Goal: Transaction & Acquisition: Book appointment/travel/reservation

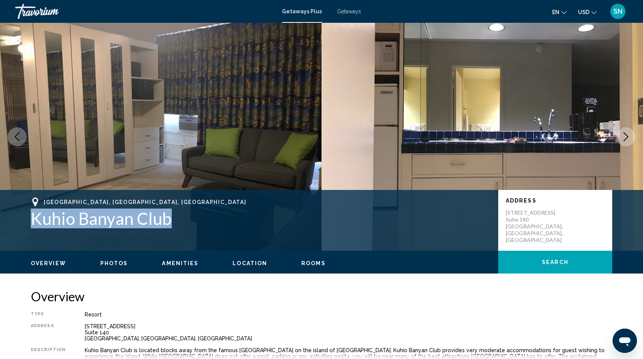
click at [310, 13] on span "Getaways Plus" at bounding box center [302, 11] width 40 height 6
